Goal: Task Accomplishment & Management: Manage account settings

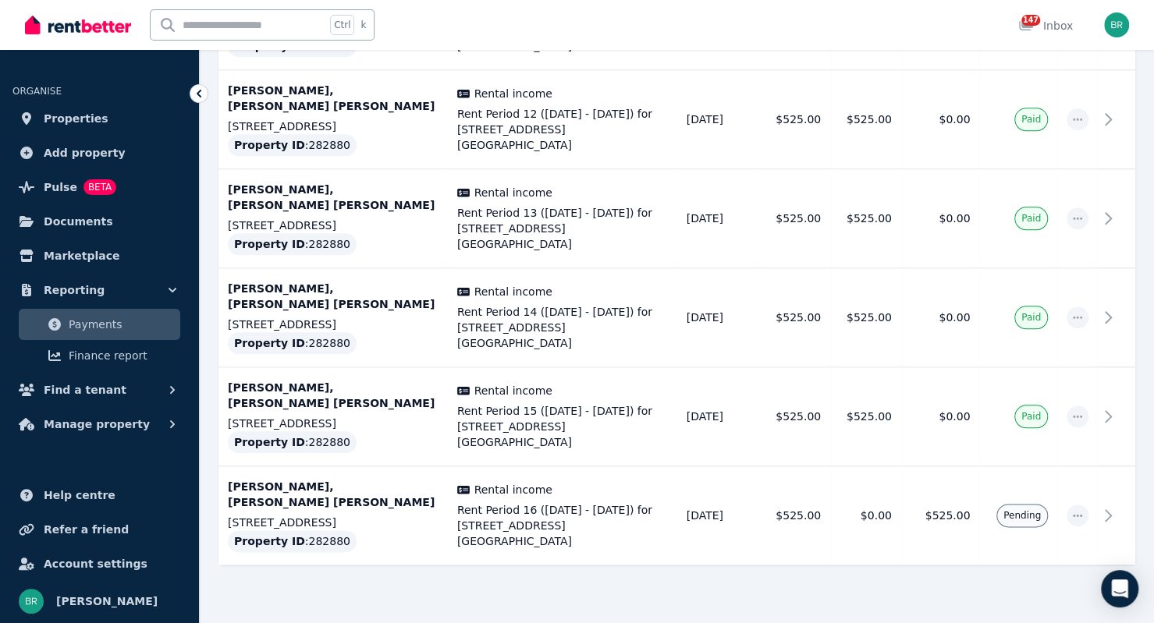
scroll to position [825, 0]
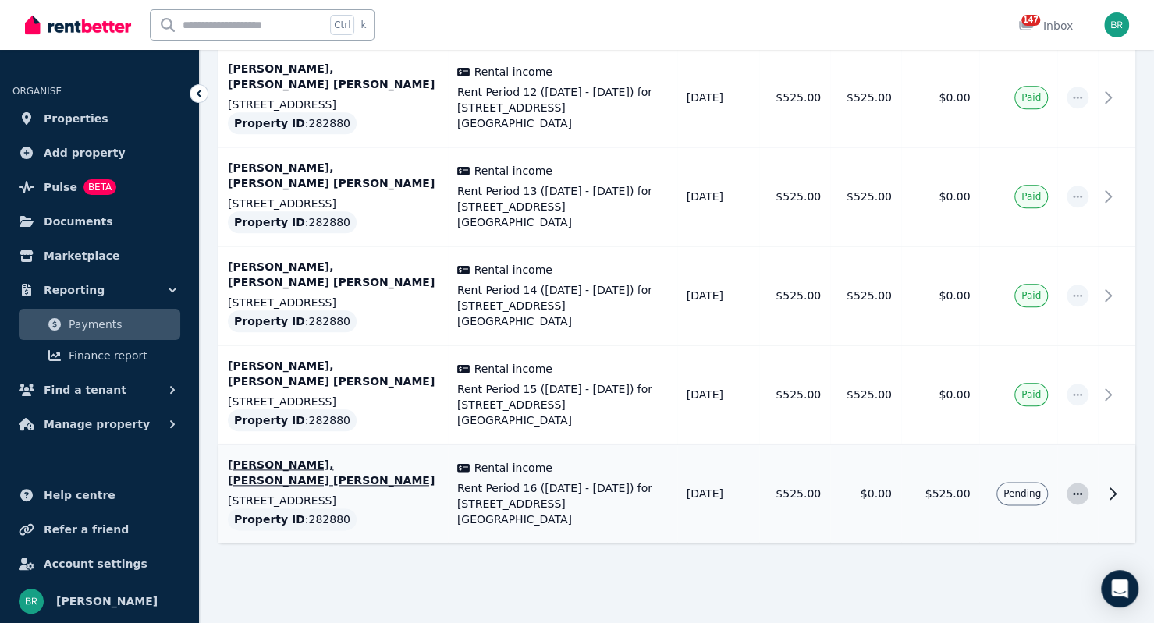
click at [1079, 493] on icon "button" at bounding box center [1077, 493] width 12 height 11
click at [1034, 561] on span "Mark as paid" at bounding box center [1026, 567] width 100 height 19
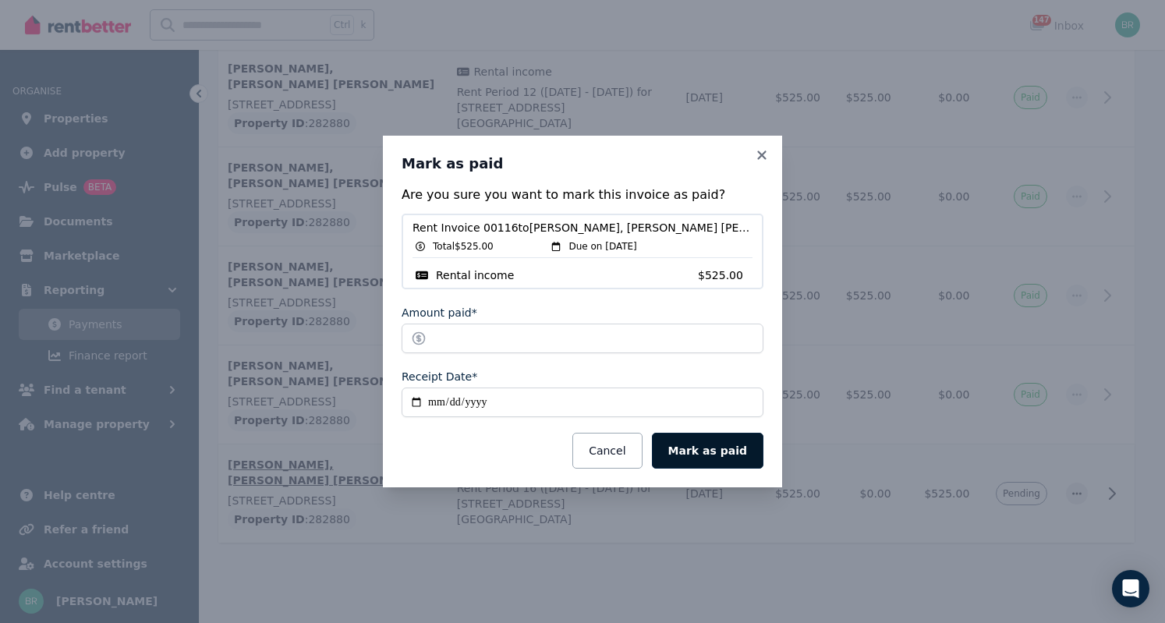
click at [729, 449] on button "Mark as paid" at bounding box center [708, 451] width 112 height 36
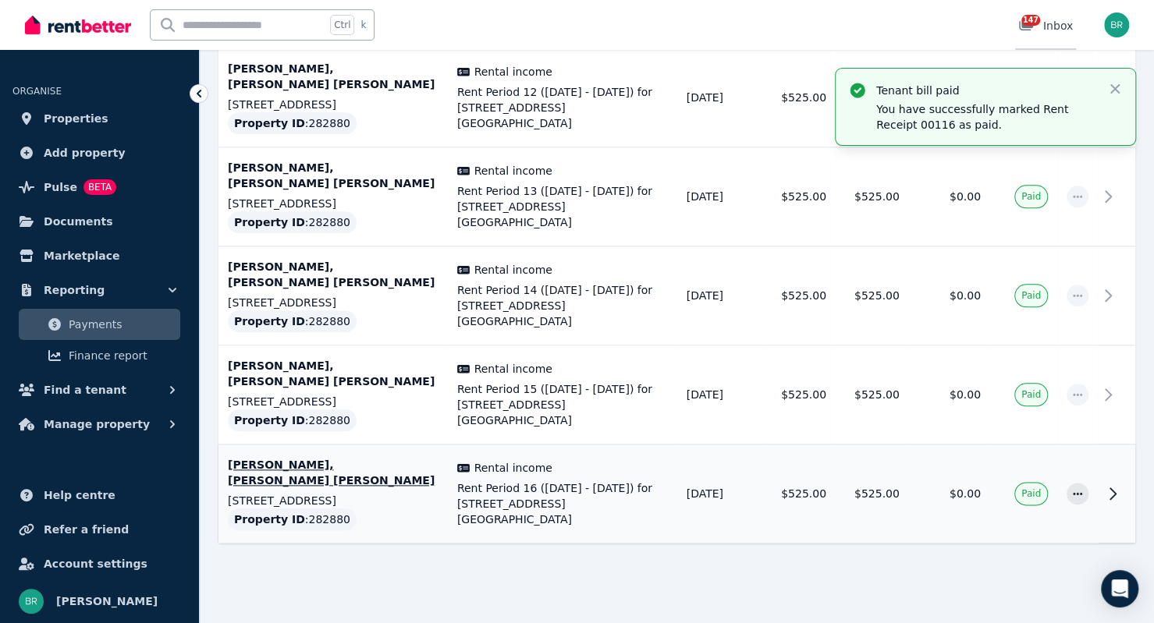
click at [1041, 26] on div "147" at bounding box center [1030, 26] width 25 height 16
